Goal: Information Seeking & Learning: Check status

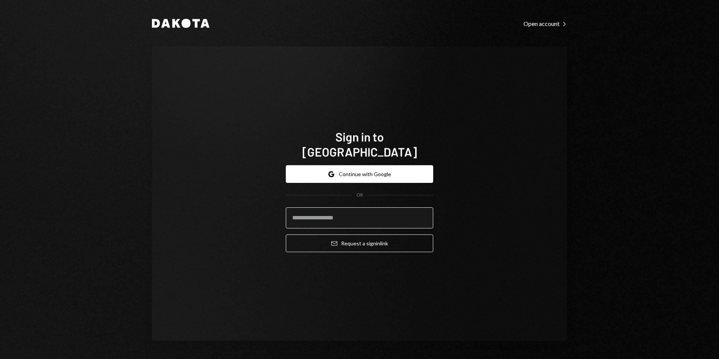
type input "**********"
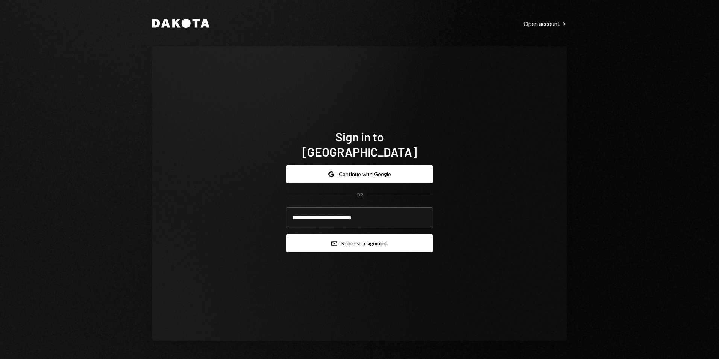
click at [327, 235] on button "Email Request a sign in link" at bounding box center [359, 243] width 147 height 18
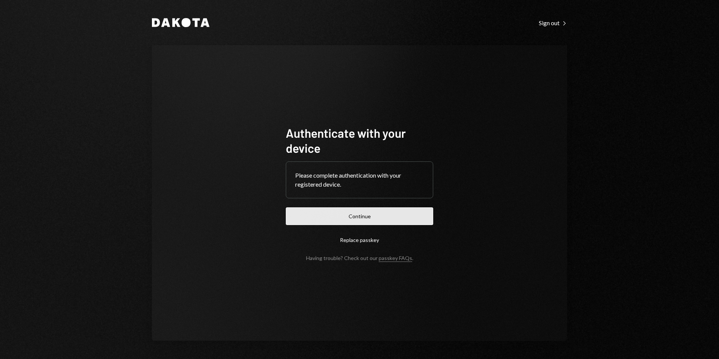
click at [366, 216] on button "Continue" at bounding box center [359, 216] width 147 height 18
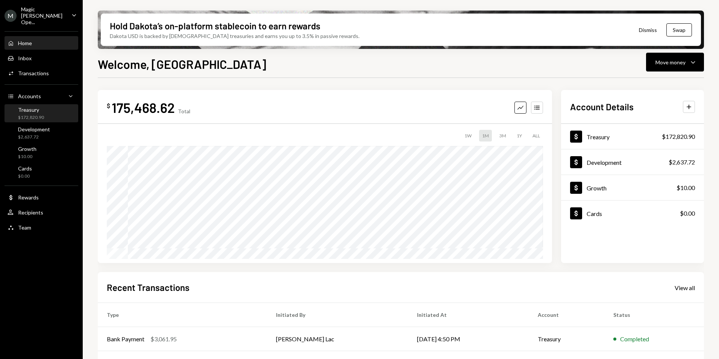
click at [37, 114] on div "$172,820.90" at bounding box center [31, 117] width 26 height 6
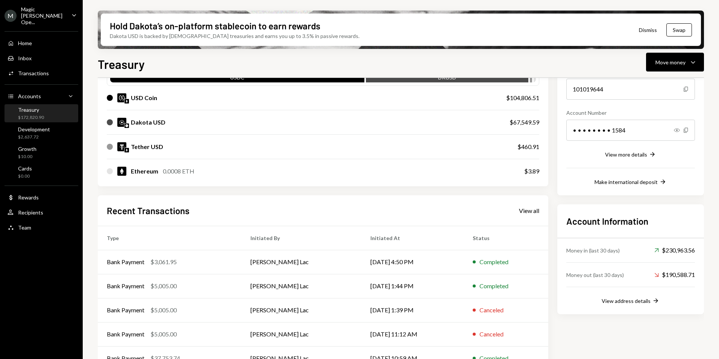
scroll to position [106, 0]
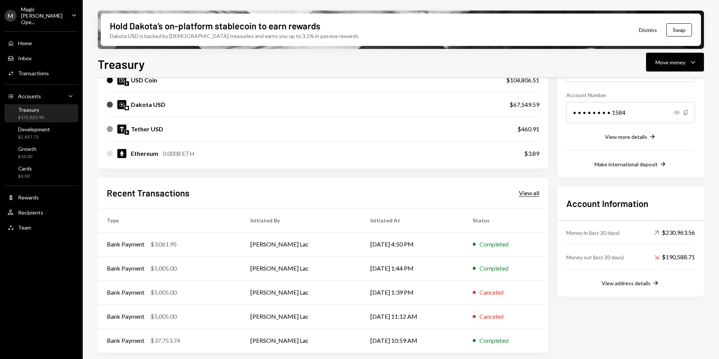
click at [529, 193] on div "View all" at bounding box center [529, 193] width 20 height 8
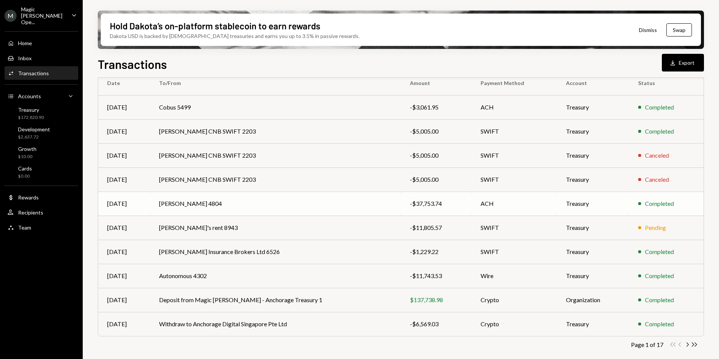
scroll to position [70, 0]
click at [689, 344] on icon "Chevron Right" at bounding box center [687, 344] width 7 height 7
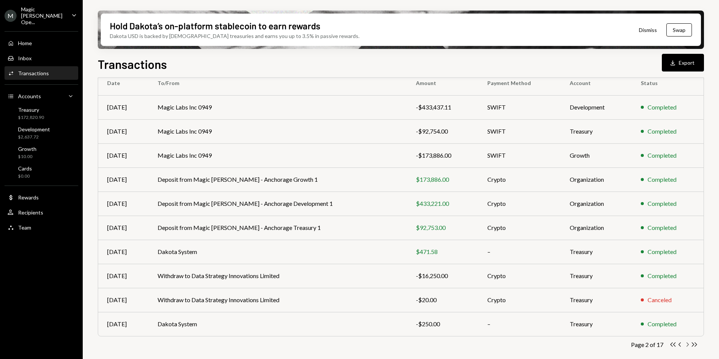
click at [687, 343] on icon "Chevron Right" at bounding box center [687, 344] width 7 height 7
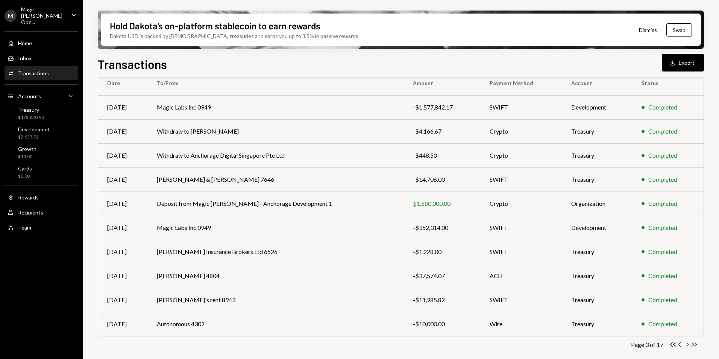
click at [687, 343] on icon "Chevron Right" at bounding box center [687, 344] width 7 height 7
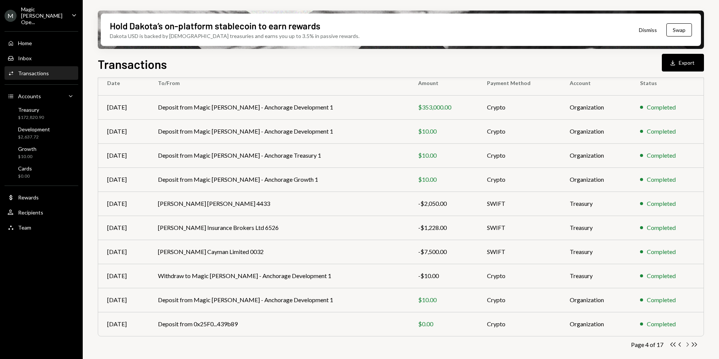
click at [688, 345] on icon "Chevron Right" at bounding box center [687, 344] width 7 height 7
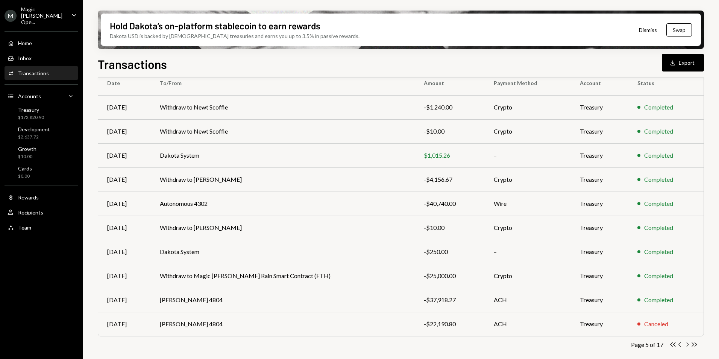
click at [689, 343] on icon "Chevron Right" at bounding box center [687, 344] width 7 height 7
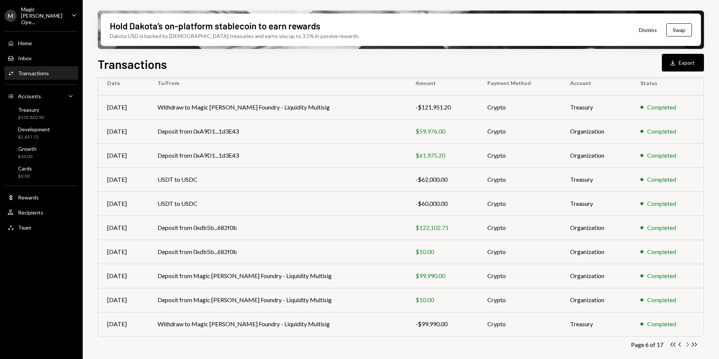
click at [685, 344] on icon "Chevron Right" at bounding box center [687, 344] width 7 height 7
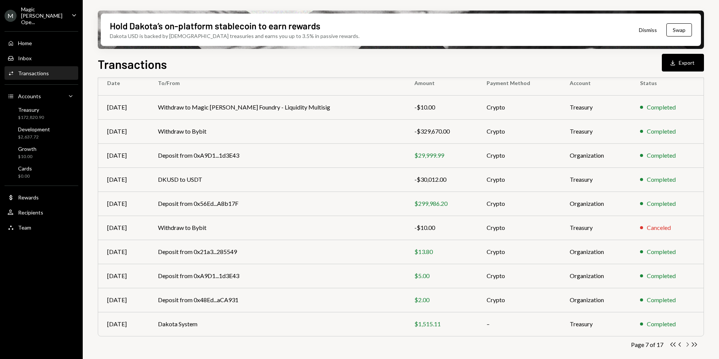
click at [686, 344] on icon "Chevron Right" at bounding box center [687, 344] width 7 height 7
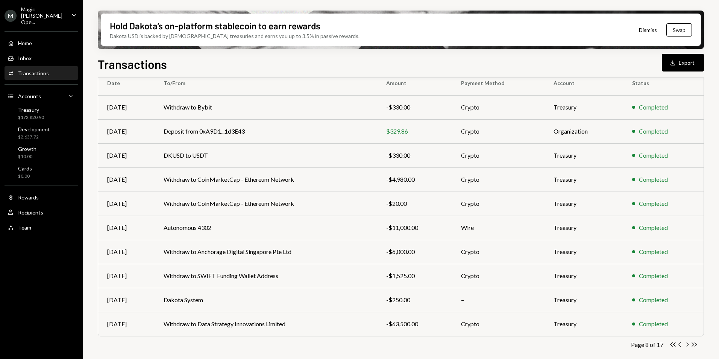
click at [687, 344] on icon "Chevron Right" at bounding box center [687, 344] width 7 height 7
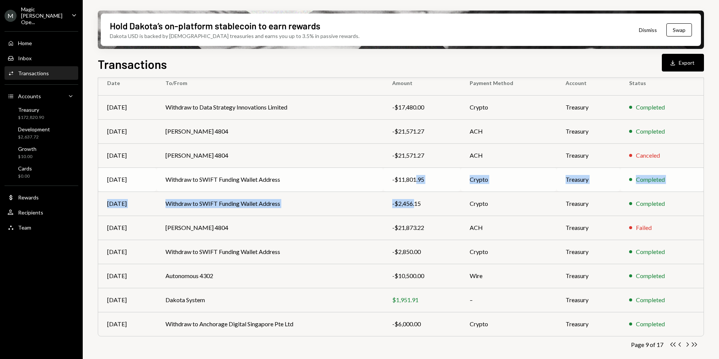
drag, startPoint x: 419, startPoint y: 199, endPoint x: 418, endPoint y: 183, distance: 16.2
click at [418, 183] on tbody "Jun 05 Withdraw to Data Strategy Innovations Limited -$17,480.00 Crypto Treasur…" at bounding box center [401, 215] width 606 height 241
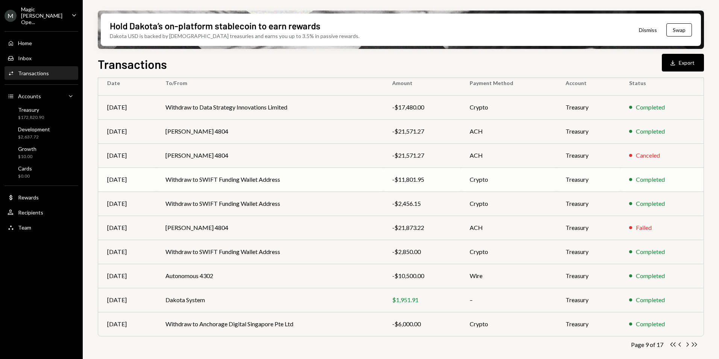
drag, startPoint x: 418, startPoint y: 183, endPoint x: 378, endPoint y: 181, distance: 40.3
click at [378, 181] on td "Withdraw to SWIFT Funding Wallet Address" at bounding box center [269, 179] width 226 height 24
